Goal: Find specific page/section: Find specific page/section

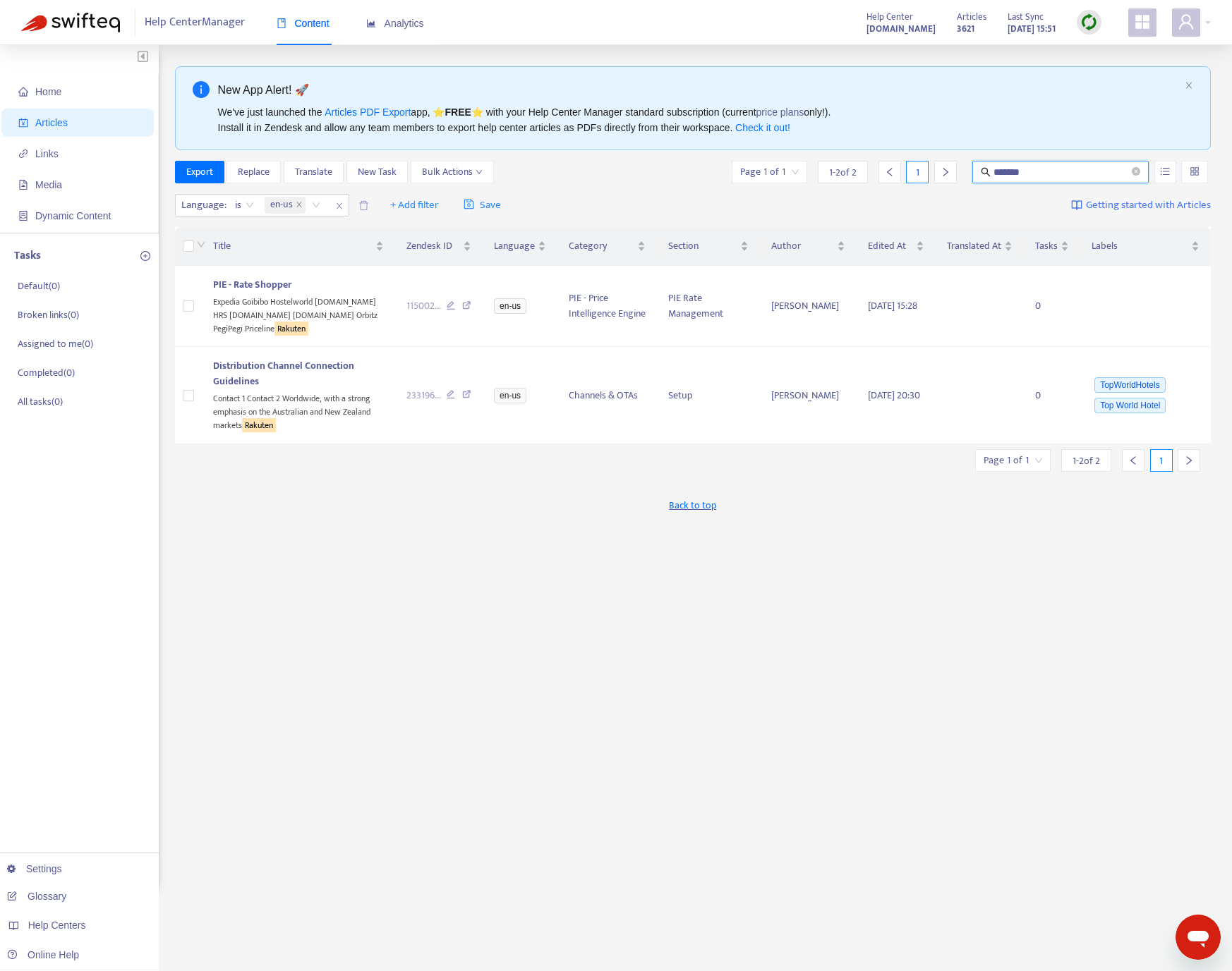
drag, startPoint x: 1027, startPoint y: 169, endPoint x: 989, endPoint y: 163, distance: 38.5
click at [989, 163] on span "*******" at bounding box center [1060, 171] width 176 height 22
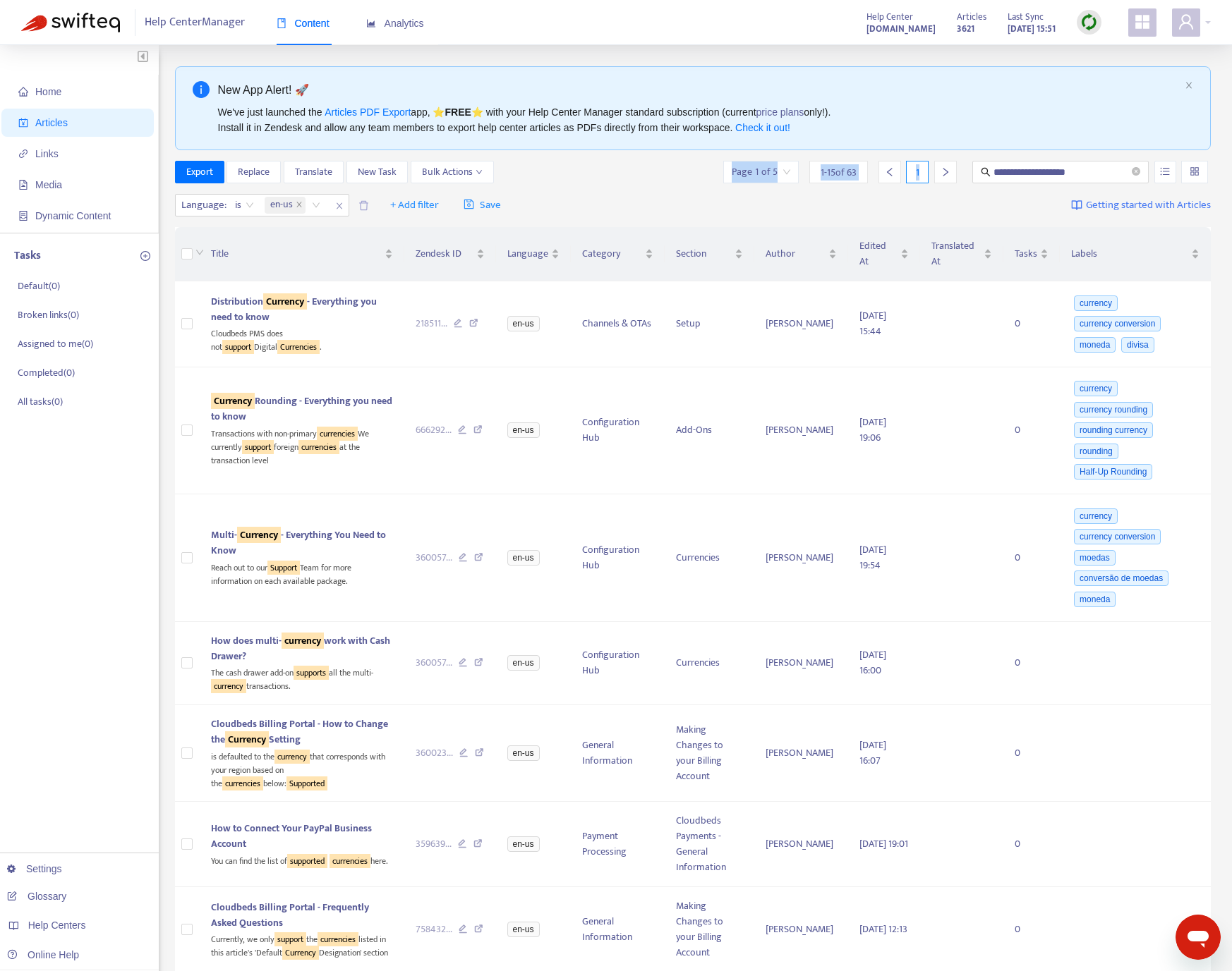
drag, startPoint x: 1104, startPoint y: 163, endPoint x: 996, endPoint y: 154, distance: 108.4
click at [1114, 174] on input "**********" at bounding box center [1061, 172] width 136 height 15
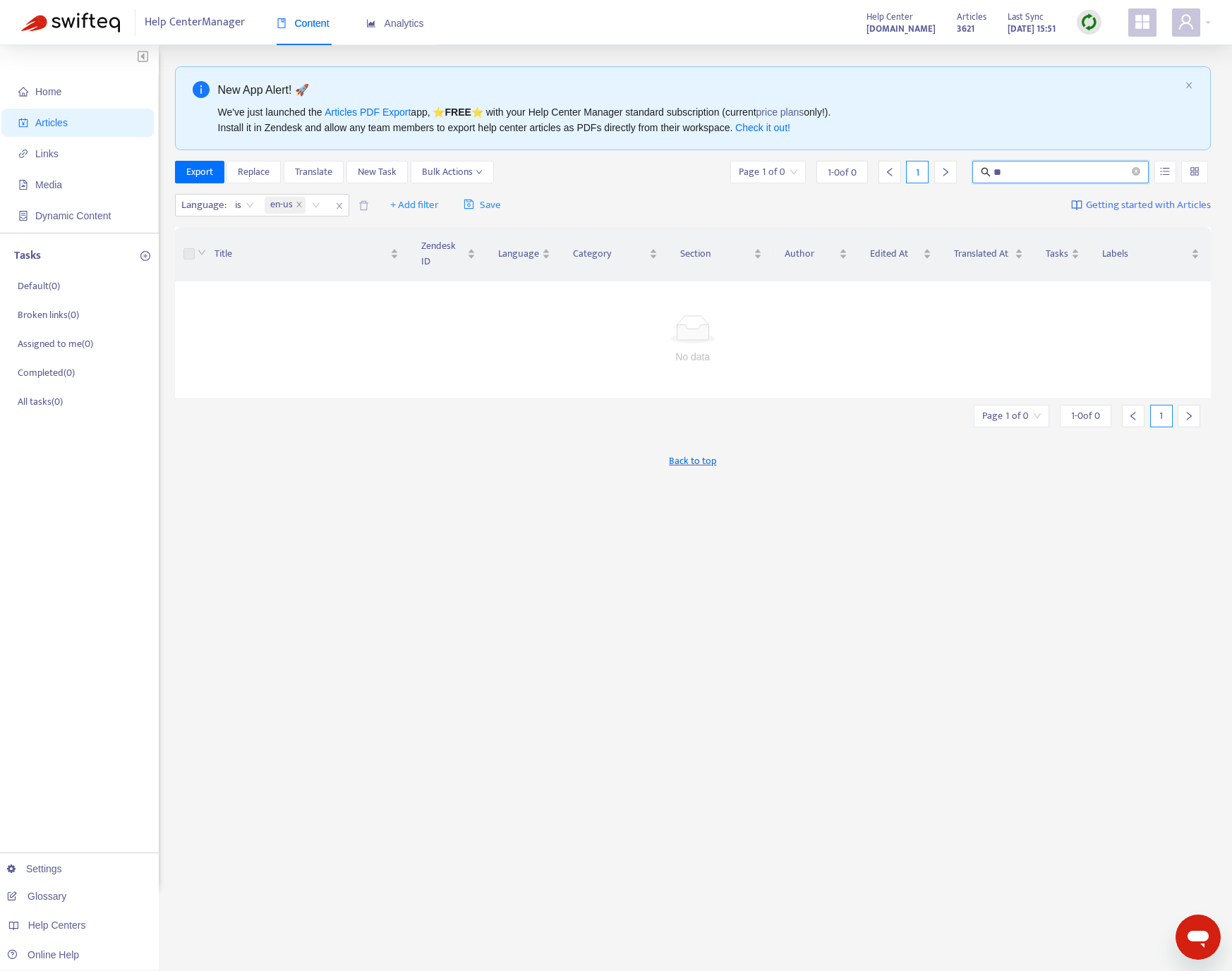
type input "*"
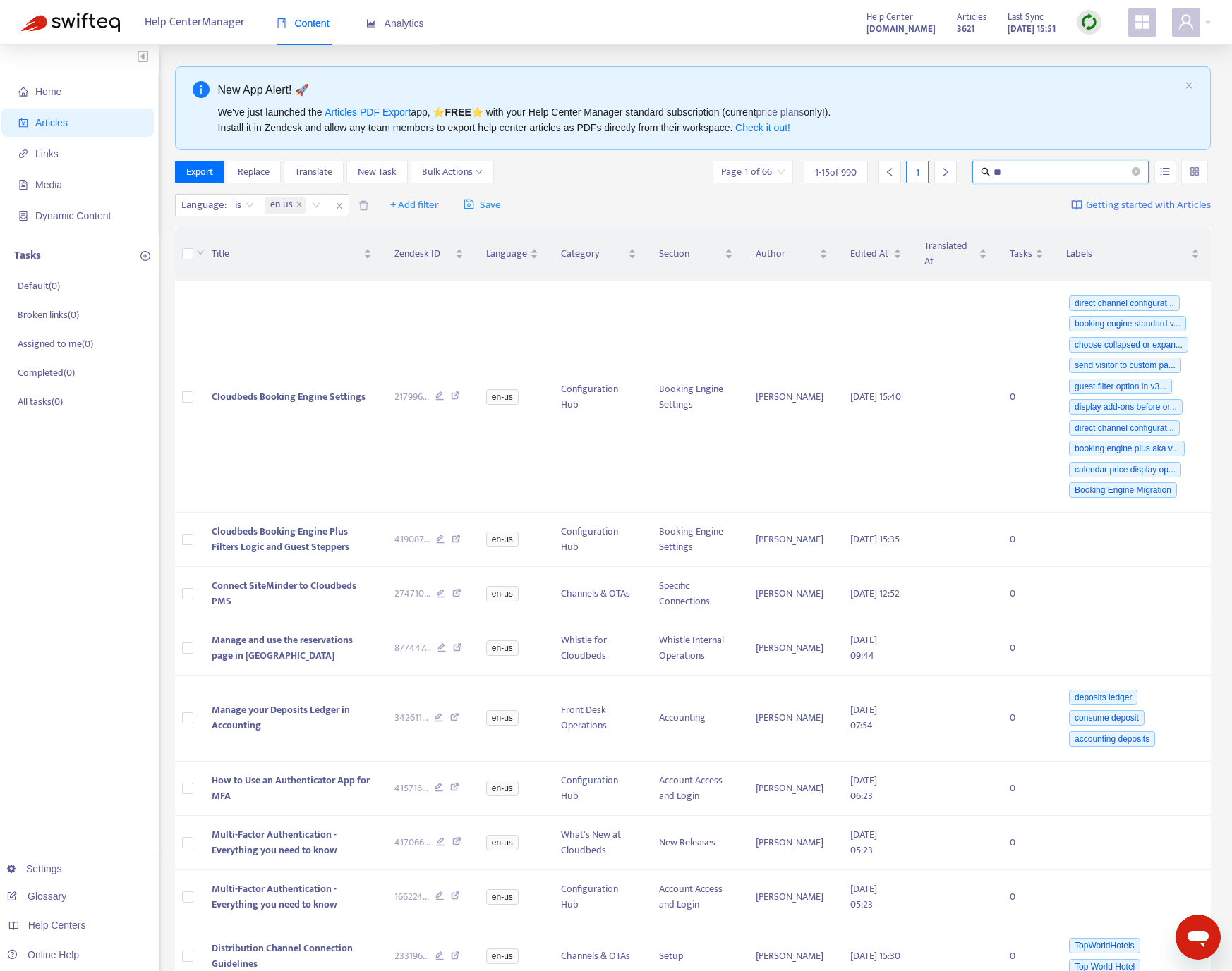
type input "*"
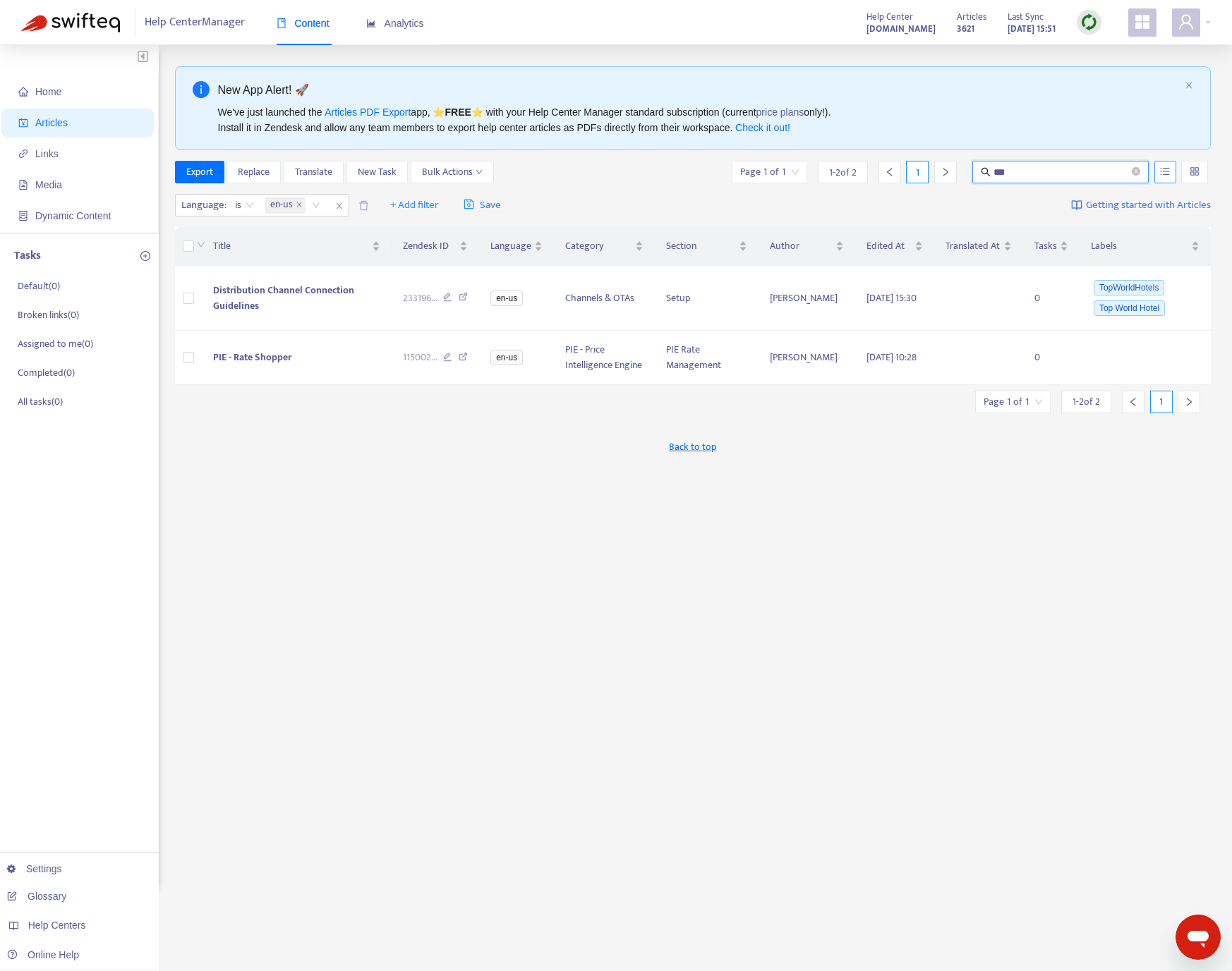
click at [1170, 169] on button "button" at bounding box center [1165, 171] width 22 height 22
click at [1140, 217] on span "Match Exact Phrase" at bounding box center [1116, 221] width 92 height 15
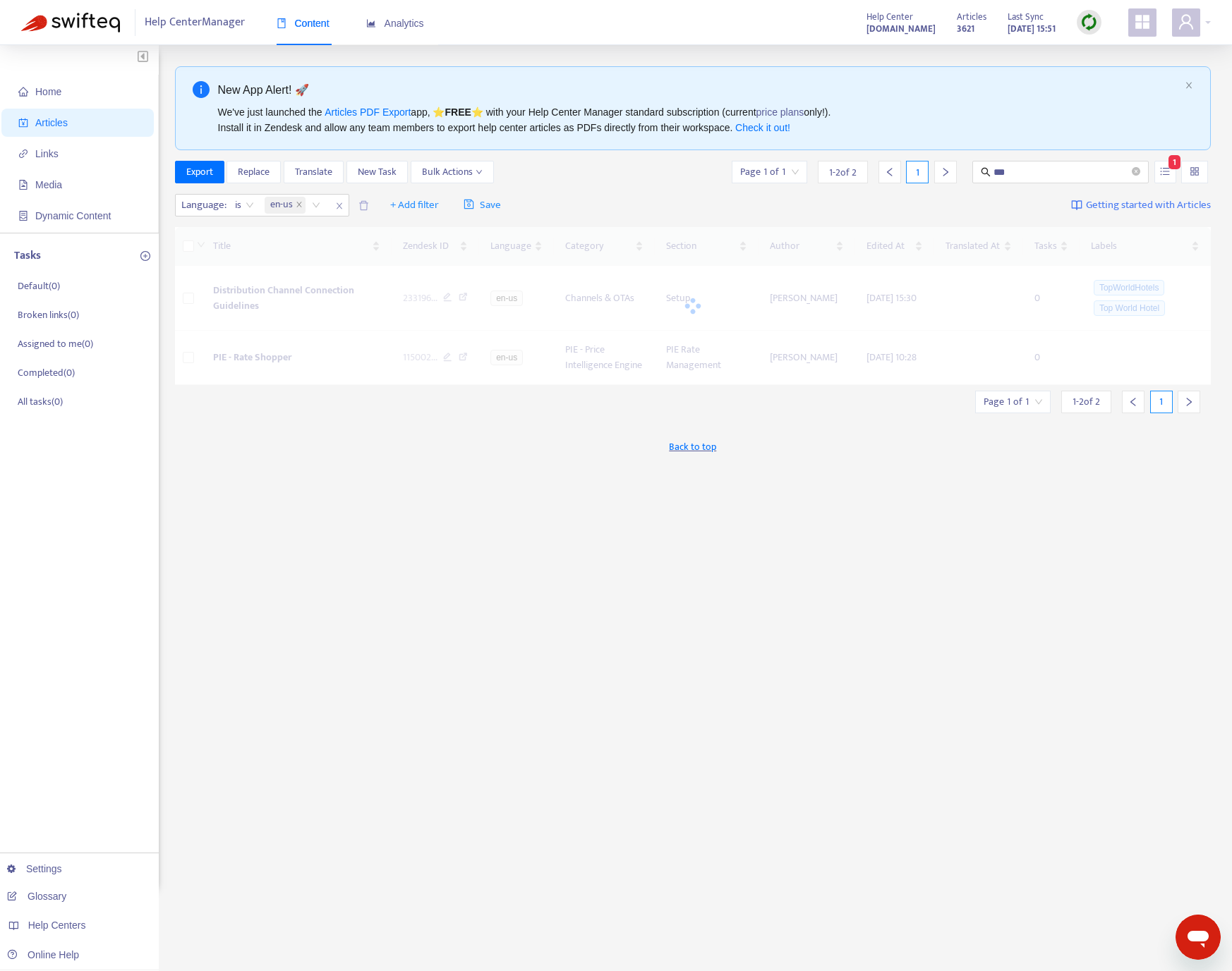
click at [1079, 647] on div "New App Alert! 🚀 We've just launched the Articles PDF Export app, ⭐ FREE ⭐️ wit…" at bounding box center [694, 479] width 1036 height 826
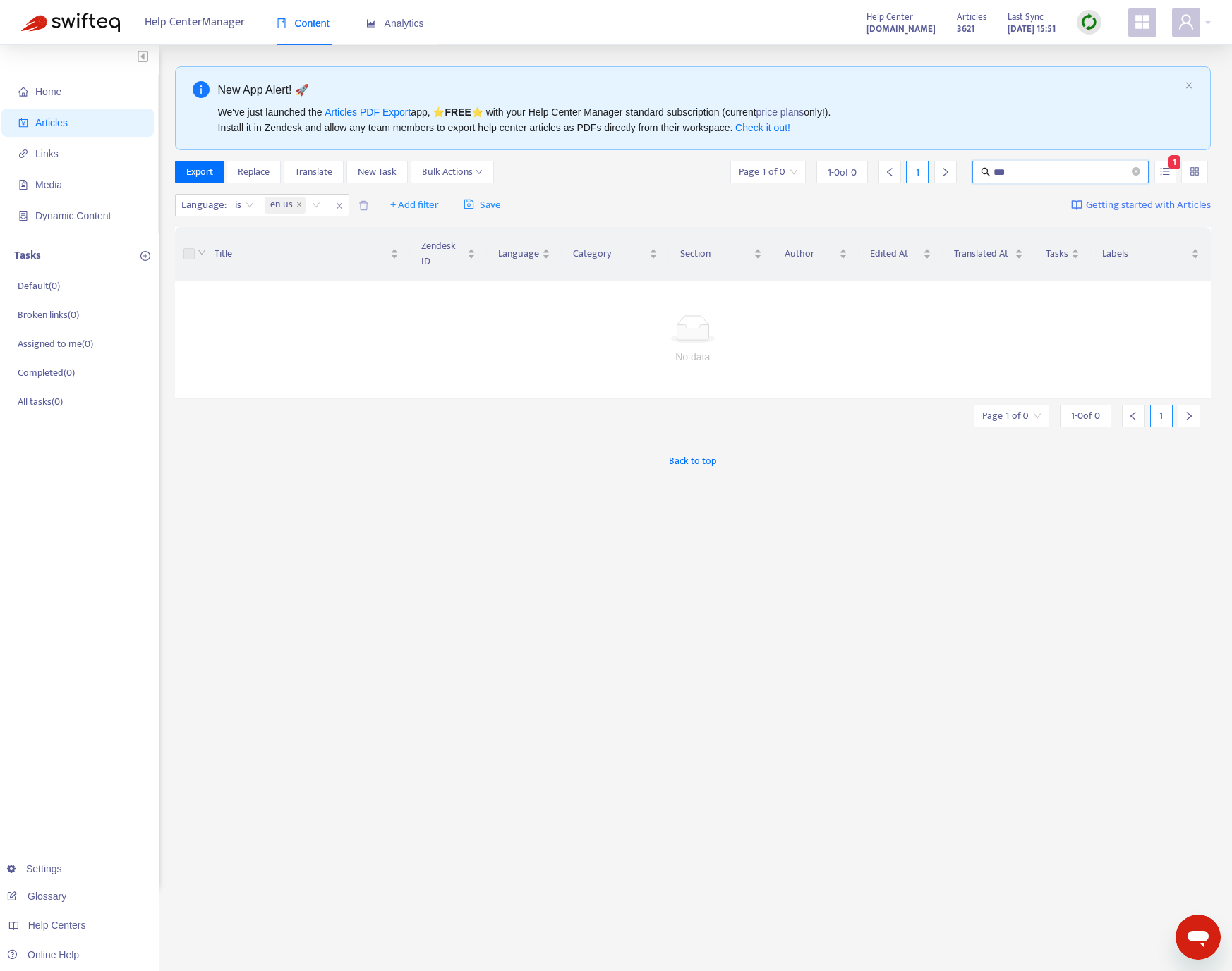
drag, startPoint x: 1036, startPoint y: 172, endPoint x: 978, endPoint y: 165, distance: 58.4
click at [978, 165] on span "***" at bounding box center [1060, 171] width 176 height 22
type input "**********"
click at [1103, 224] on span "Match Exact Phrase" at bounding box center [1116, 221] width 92 height 15
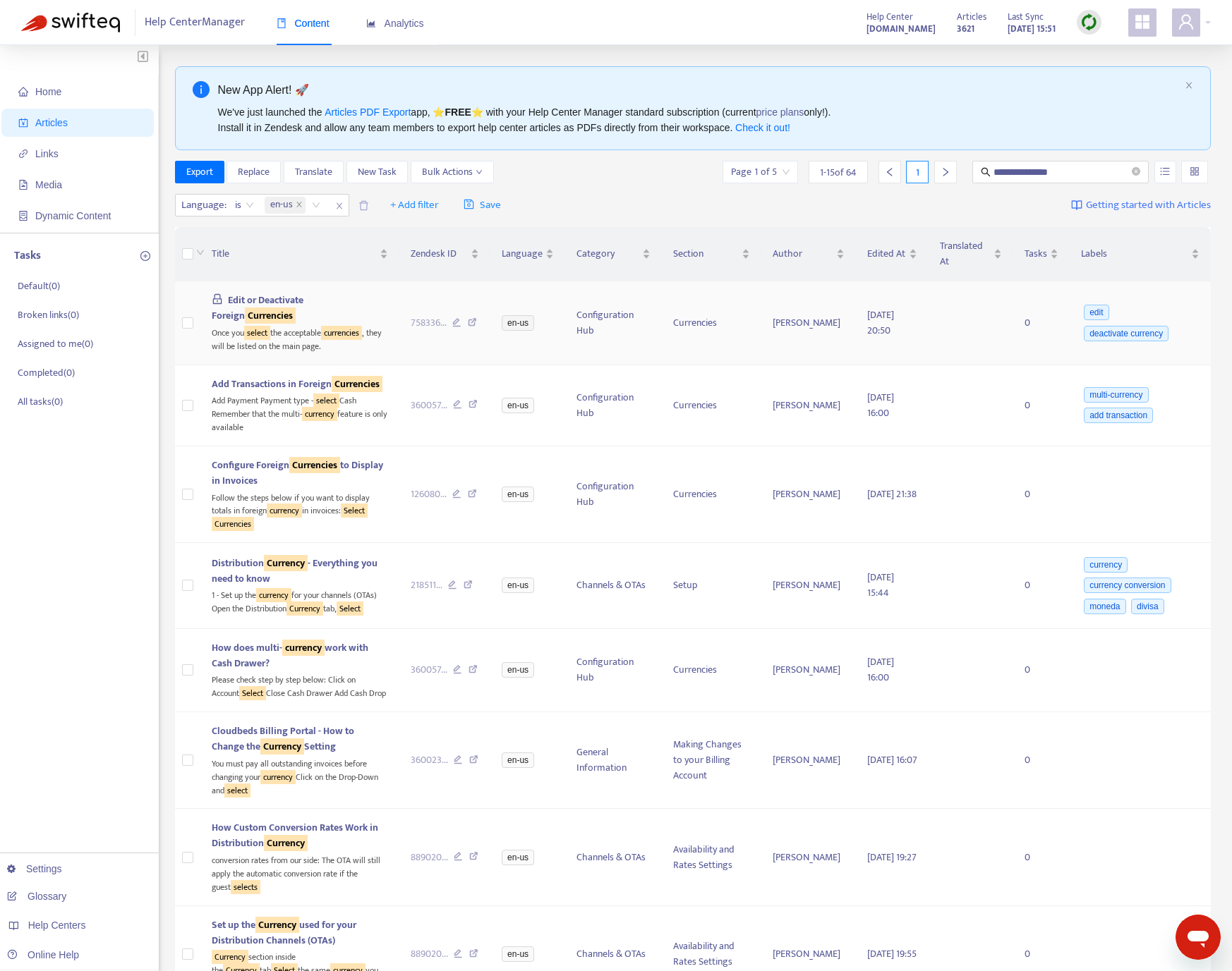
click at [468, 329] on icon at bounding box center [473, 324] width 10 height 13
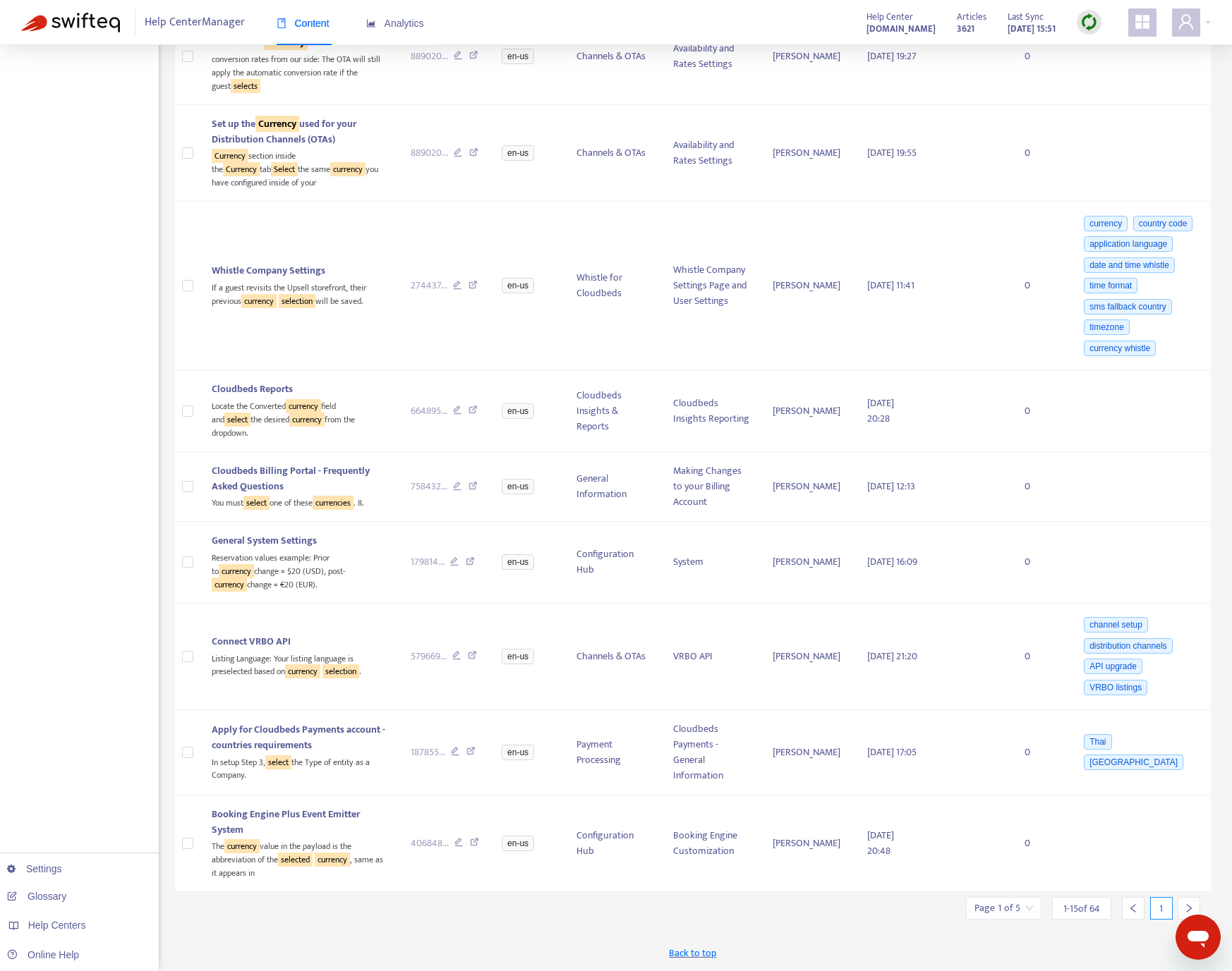
scroll to position [903, 0]
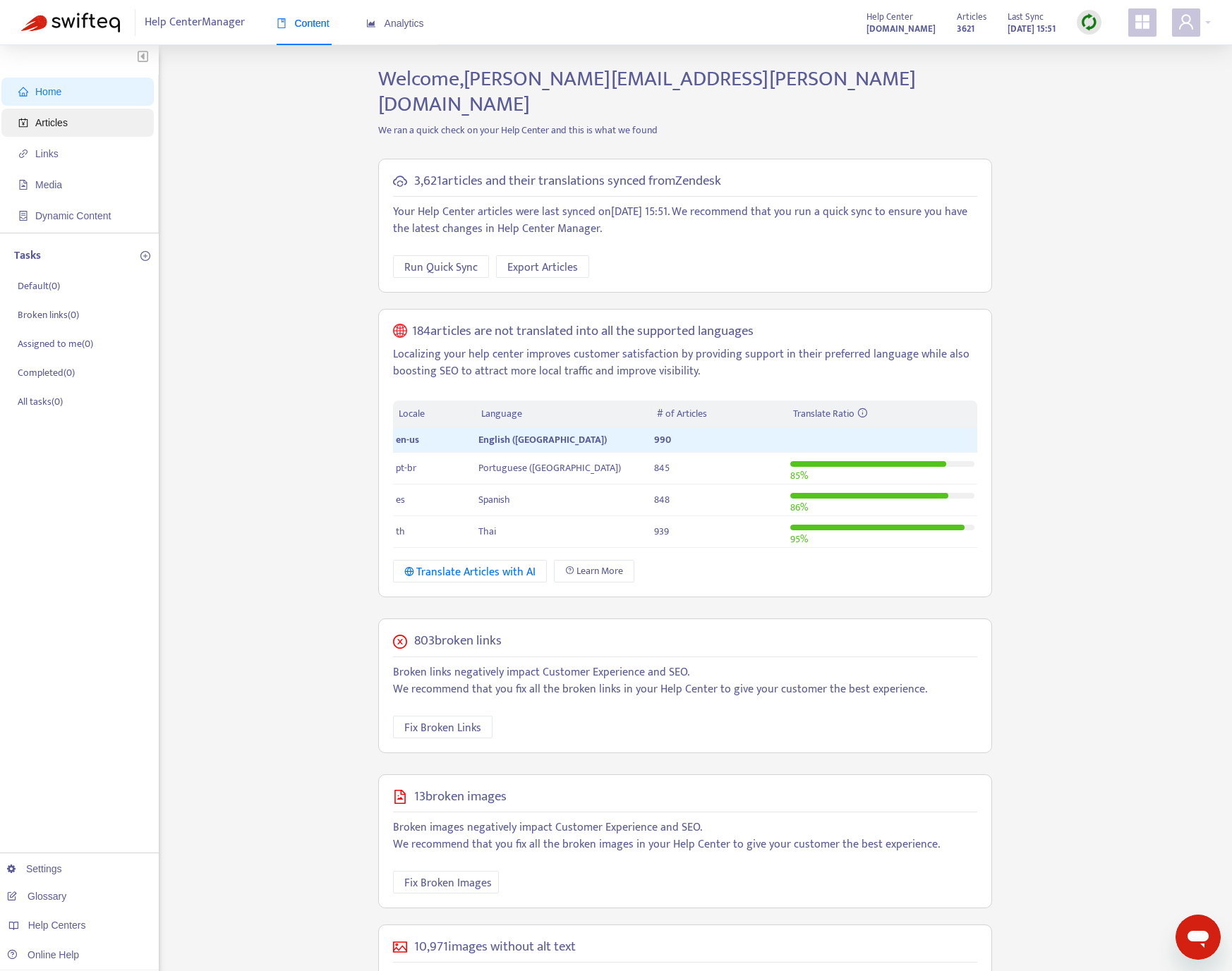
click at [46, 118] on span "Articles" at bounding box center [52, 123] width 33 height 12
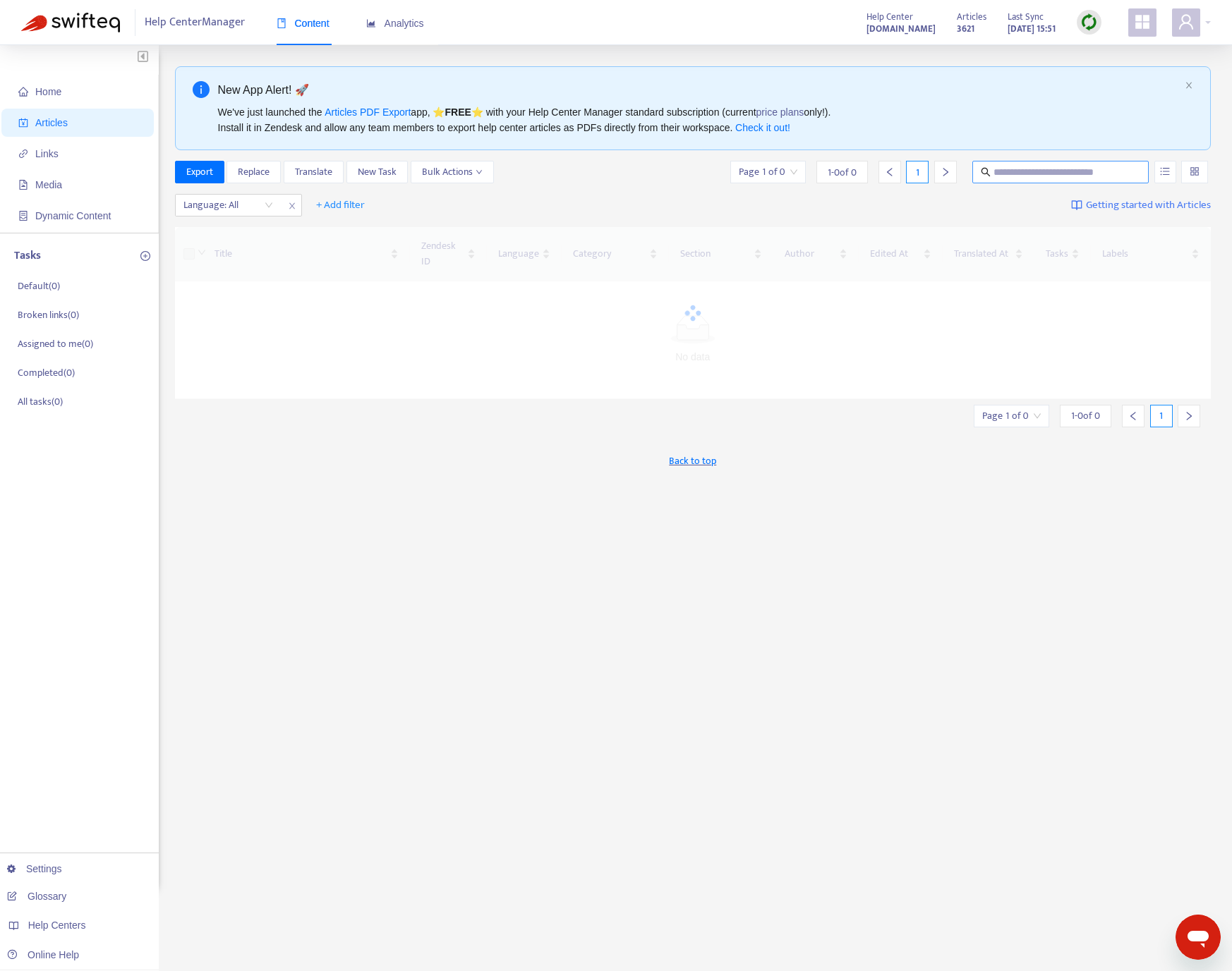
click at [1064, 162] on div "New App Alert! 🚀 We've just launched the Articles PDF Export app, ⭐ FREE ⭐️ wit…" at bounding box center [694, 479] width 1036 height 826
click at [1065, 168] on input "text" at bounding box center [1061, 172] width 136 height 15
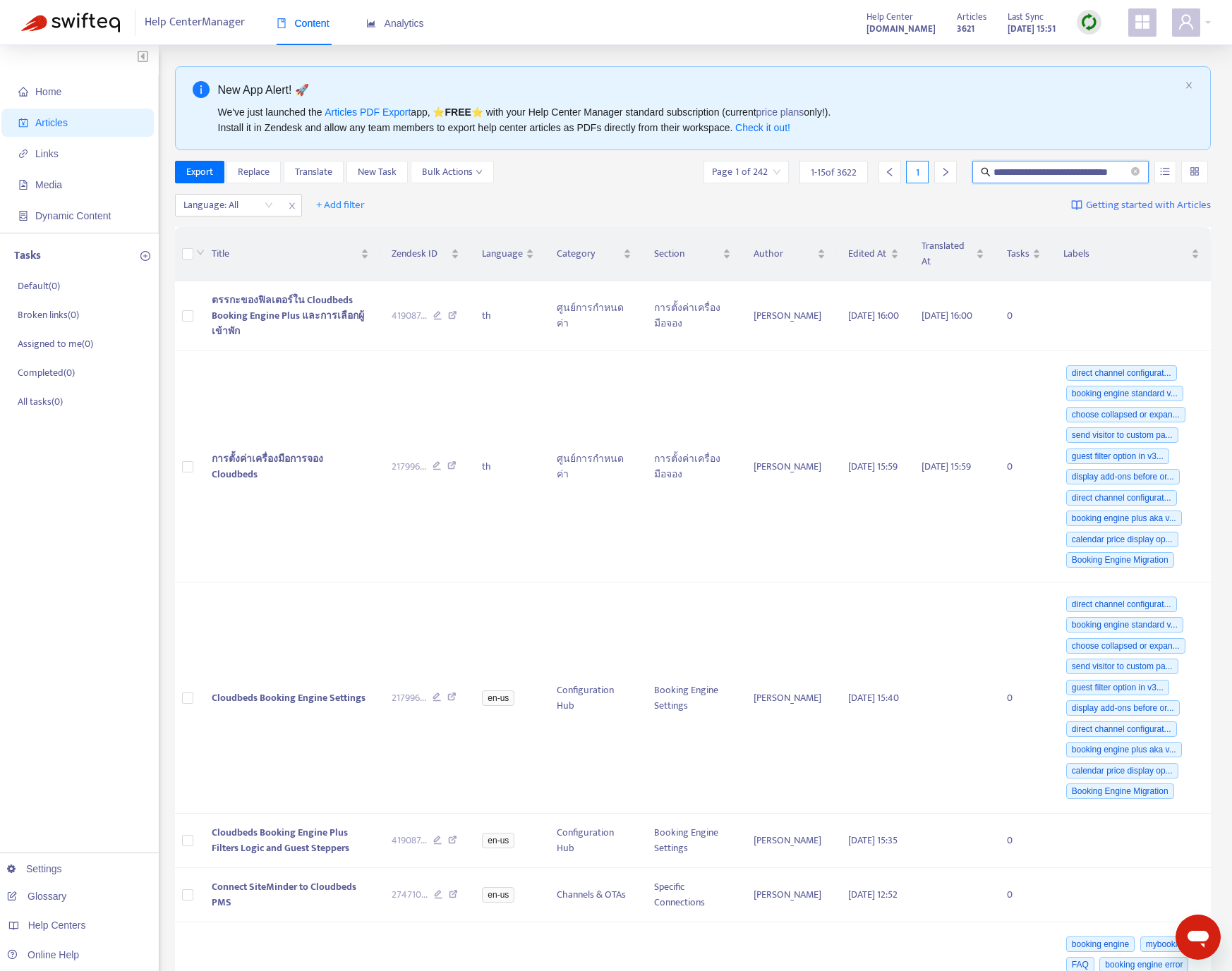
scroll to position [0, 15]
type input "**********"
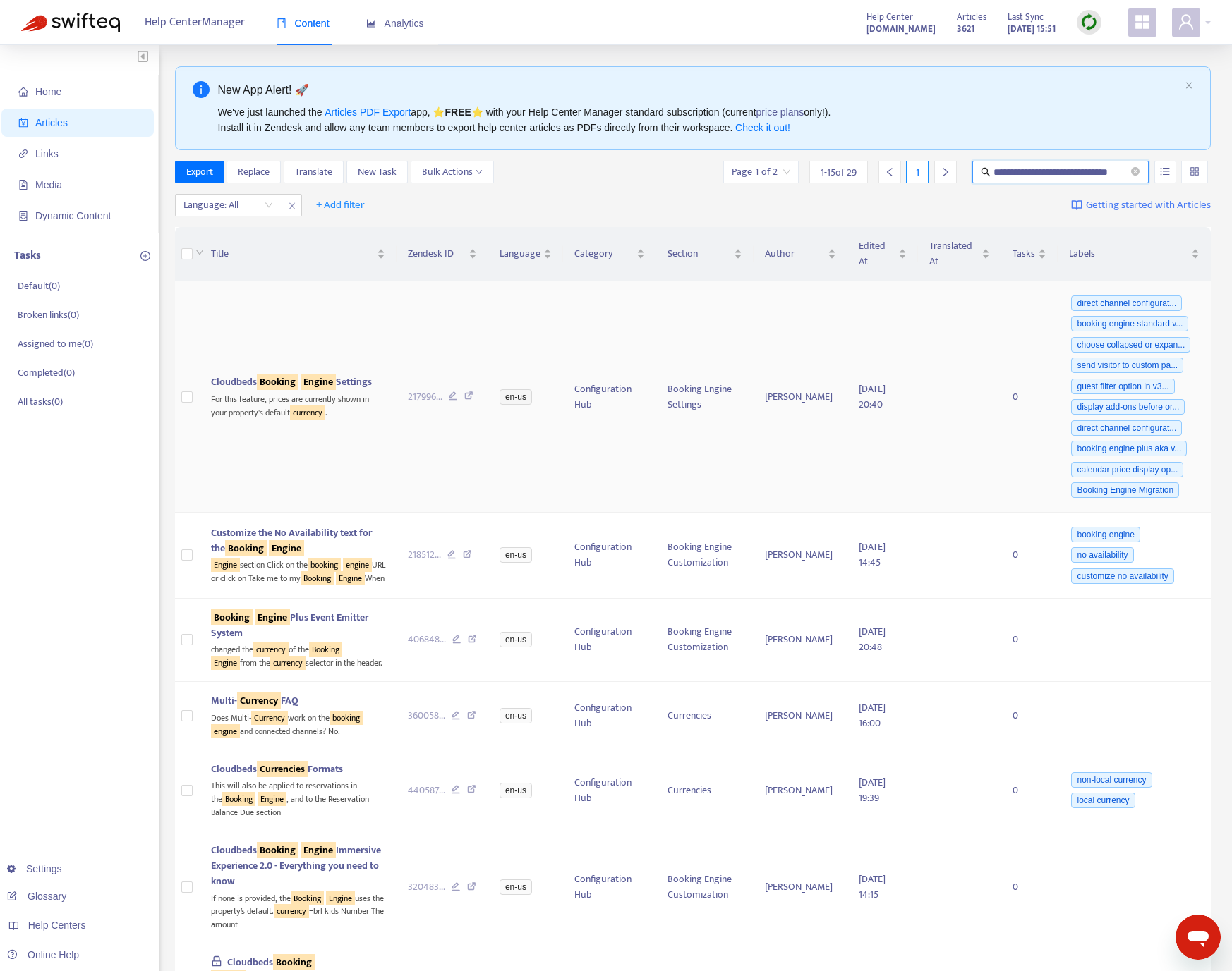
scroll to position [0, 0]
click at [464, 402] on icon at bounding box center [469, 397] width 10 height 13
click at [468, 647] on icon at bounding box center [473, 641] width 10 height 13
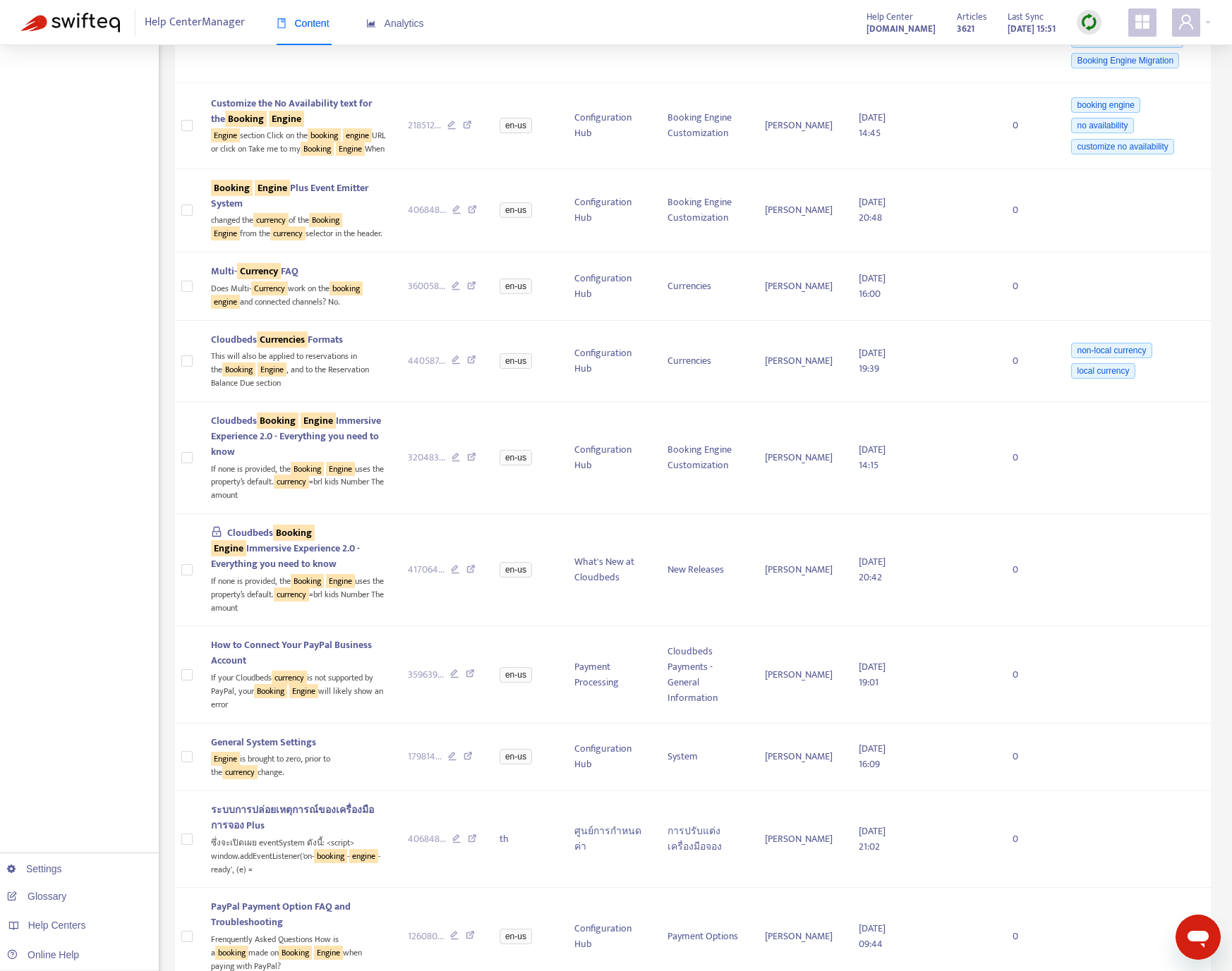
scroll to position [550, 0]
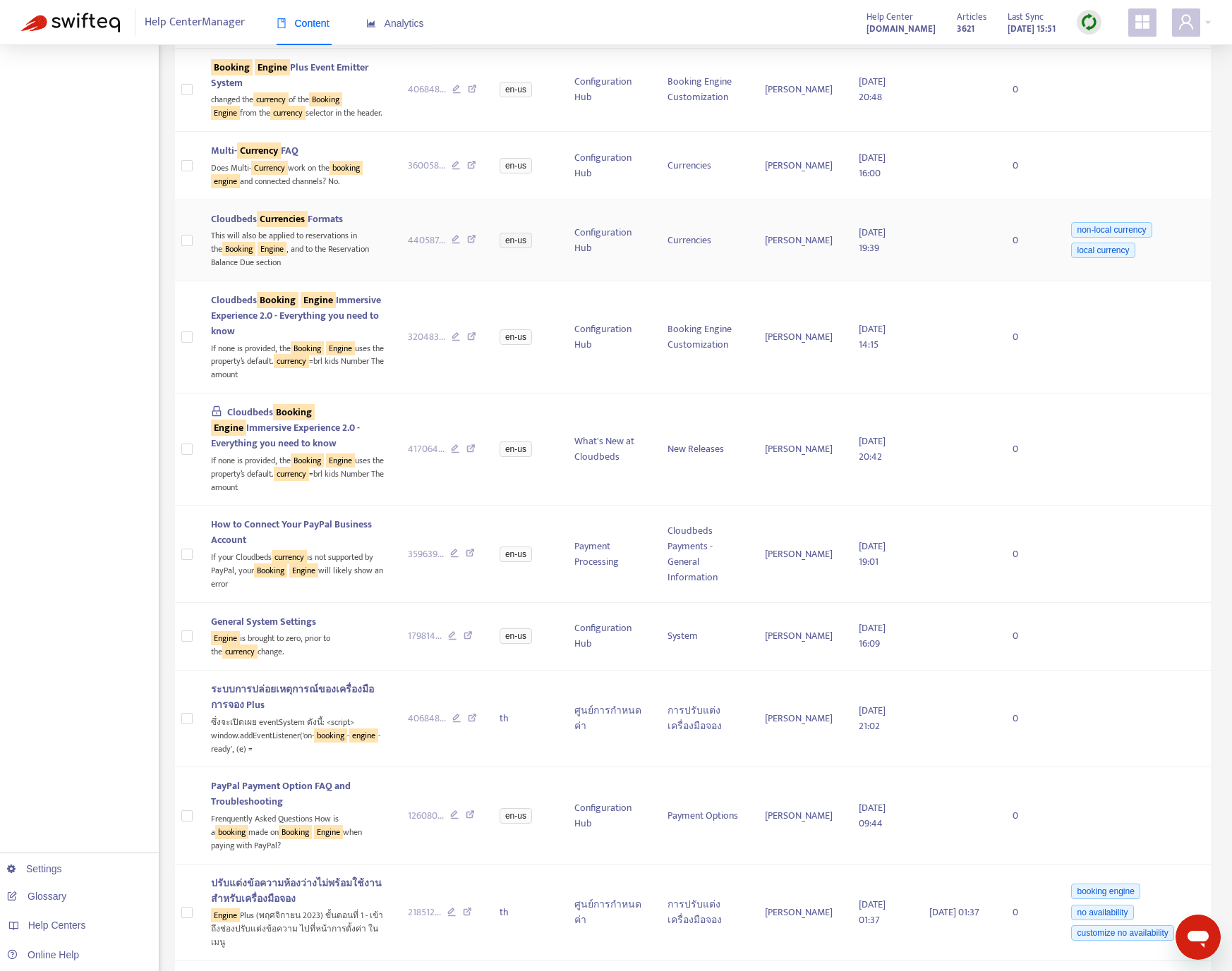
click at [467, 248] on icon at bounding box center [472, 241] width 10 height 13
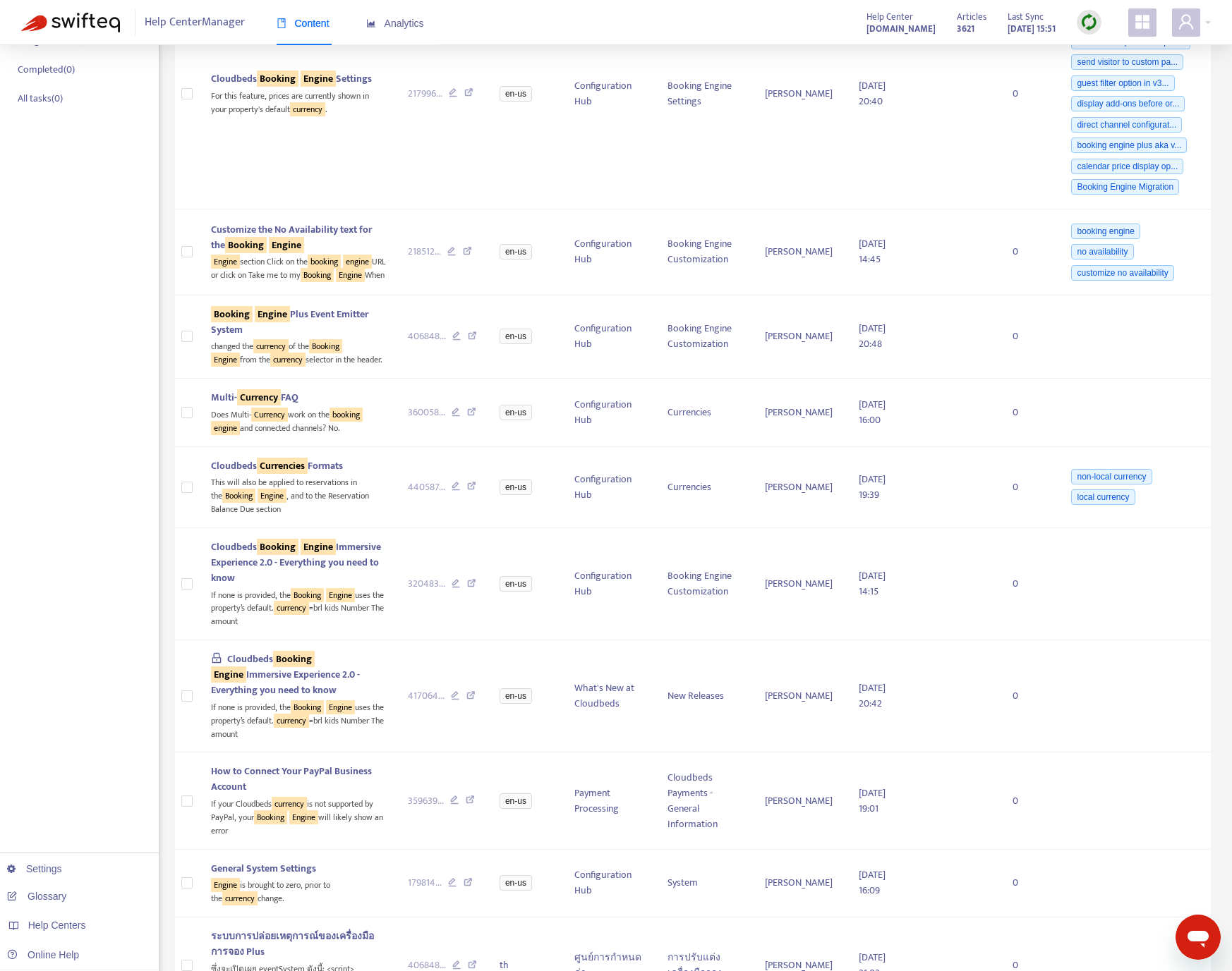
scroll to position [0, 0]
